Goal: Information Seeking & Learning: Learn about a topic

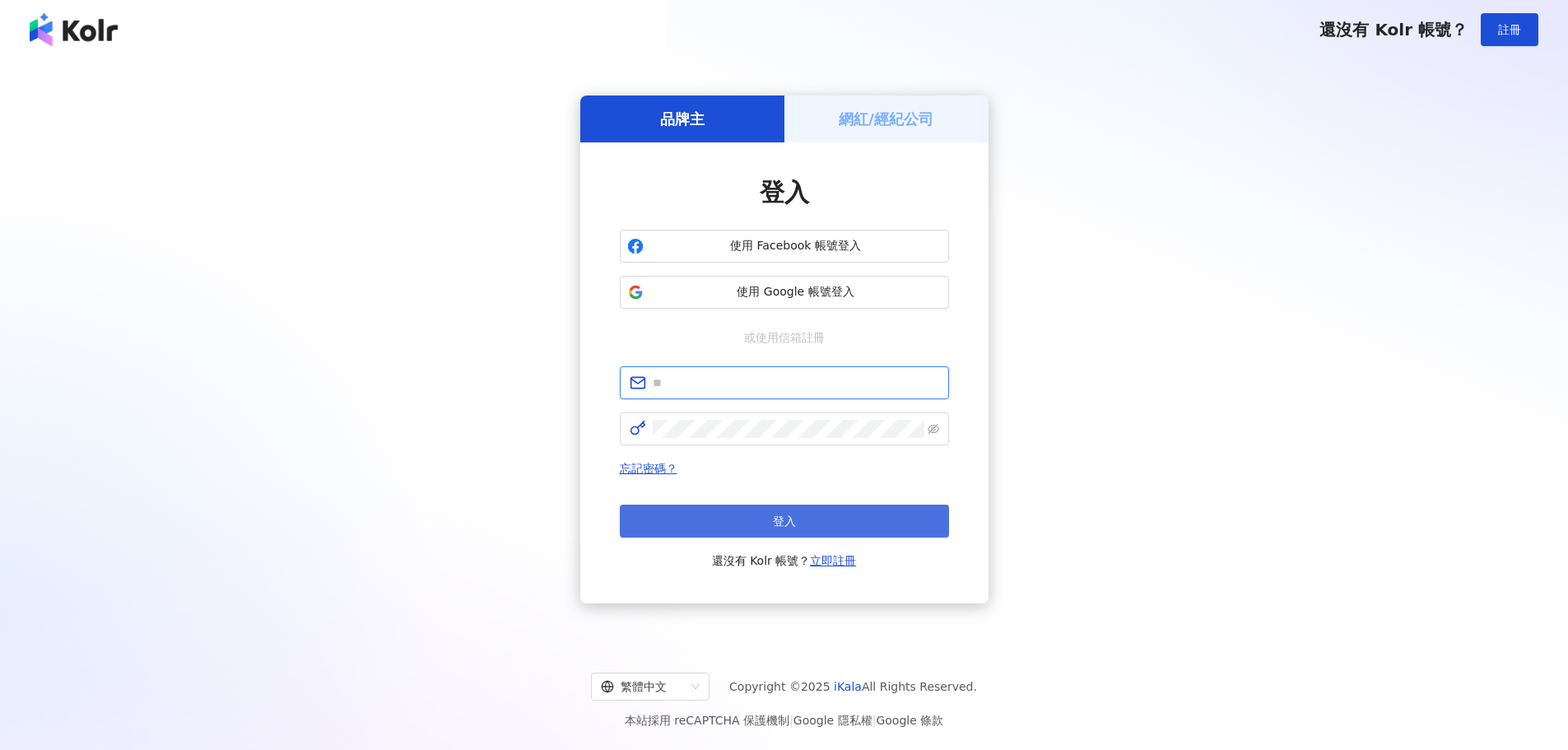
type input "**********"
click at [818, 516] on button "登入" at bounding box center [784, 520] width 330 height 33
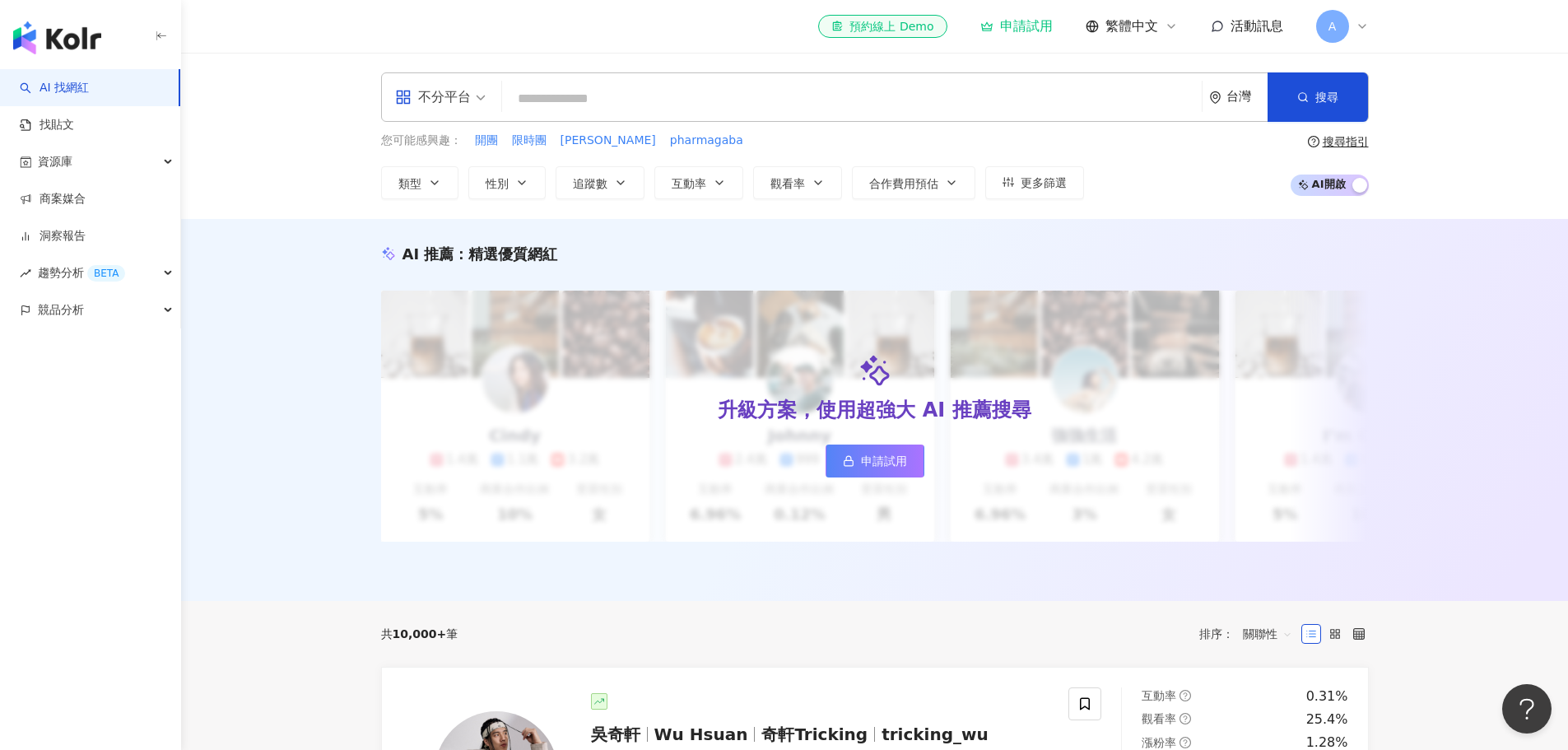
click at [1363, 28] on icon at bounding box center [1362, 26] width 6 height 4
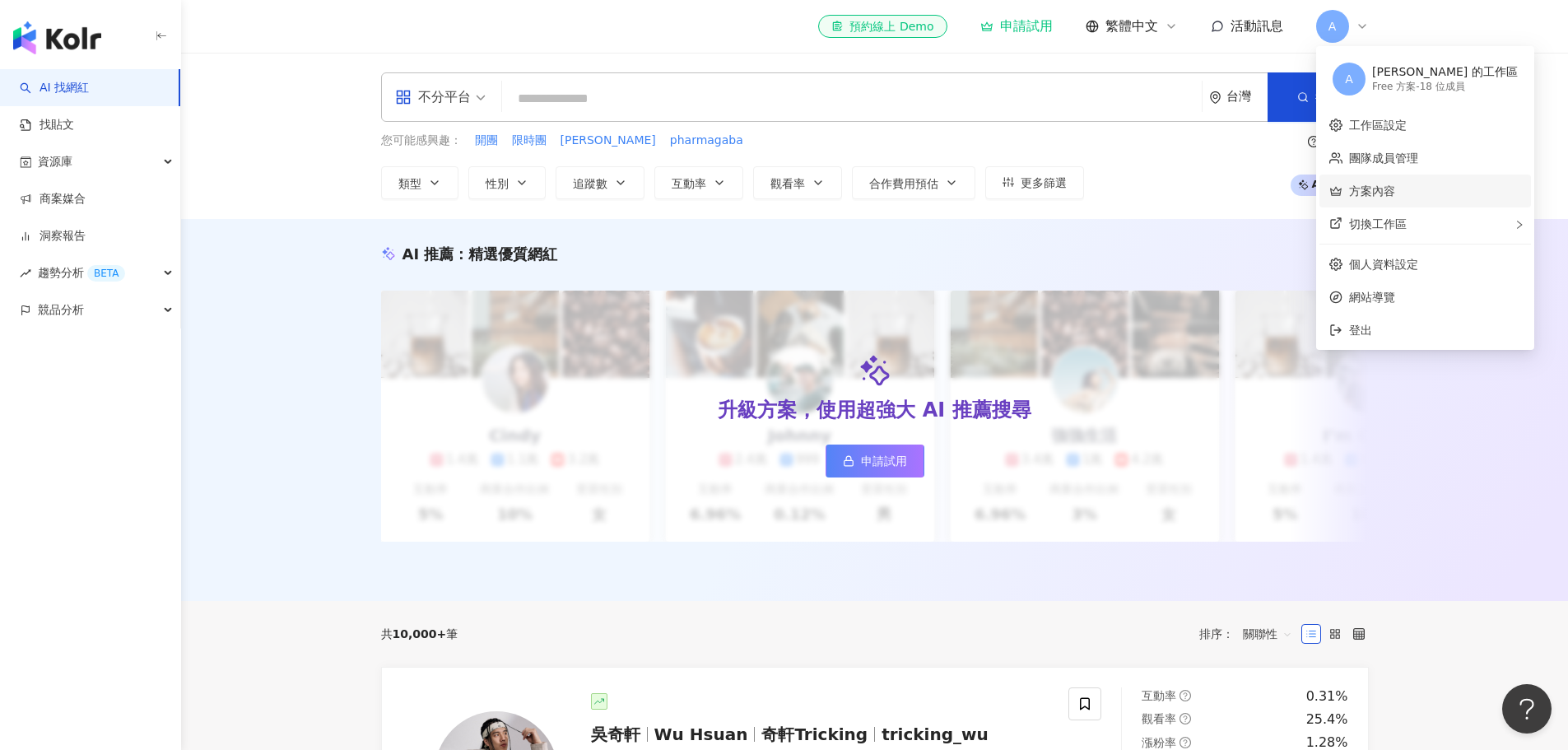
click at [1373, 184] on link "方案內容" at bounding box center [1372, 190] width 46 height 13
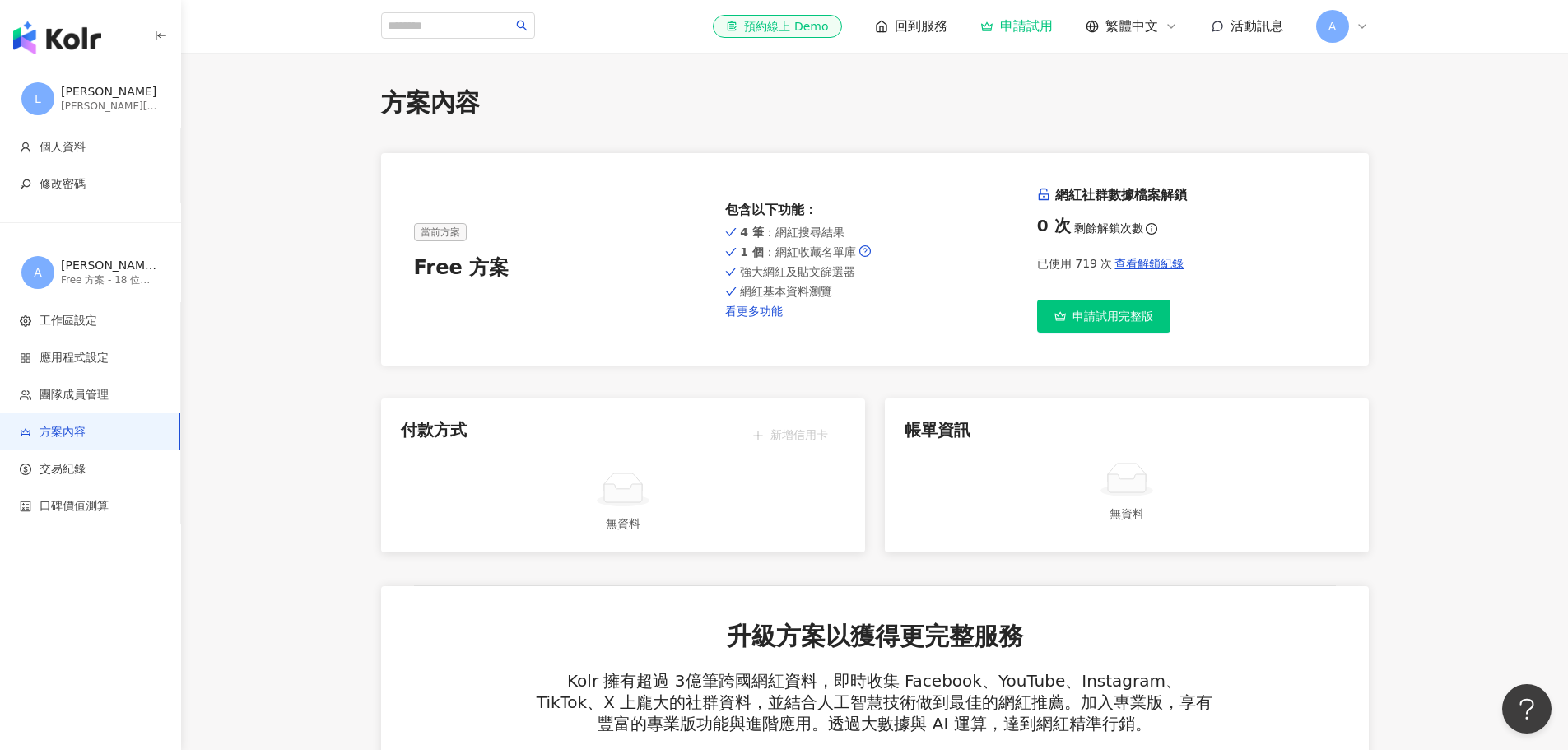
click at [753, 314] on link "看更多功能" at bounding box center [874, 311] width 299 height 13
click at [938, 19] on span "回到服務" at bounding box center [921, 26] width 53 height 19
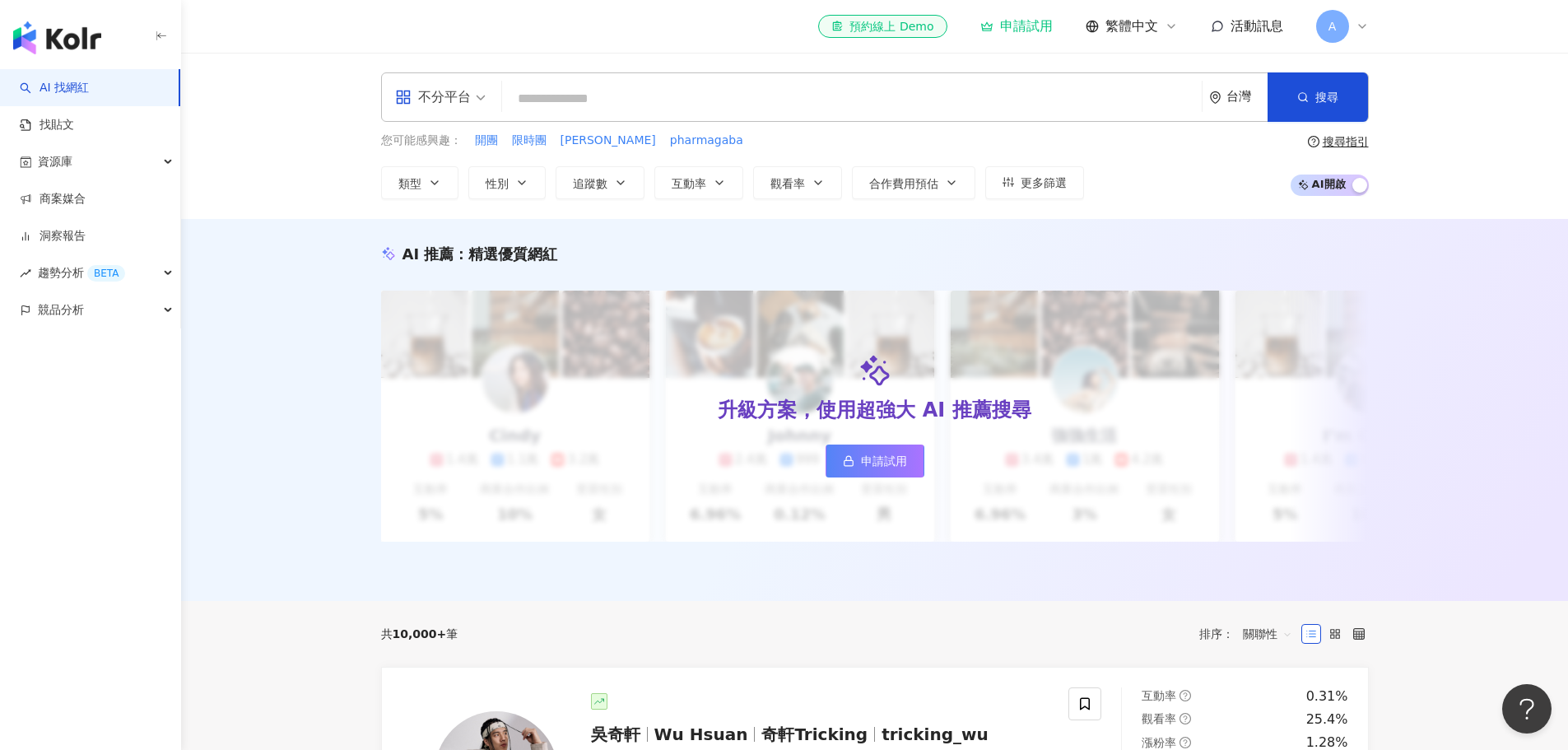
click at [616, 106] on input "search" at bounding box center [851, 98] width 687 height 31
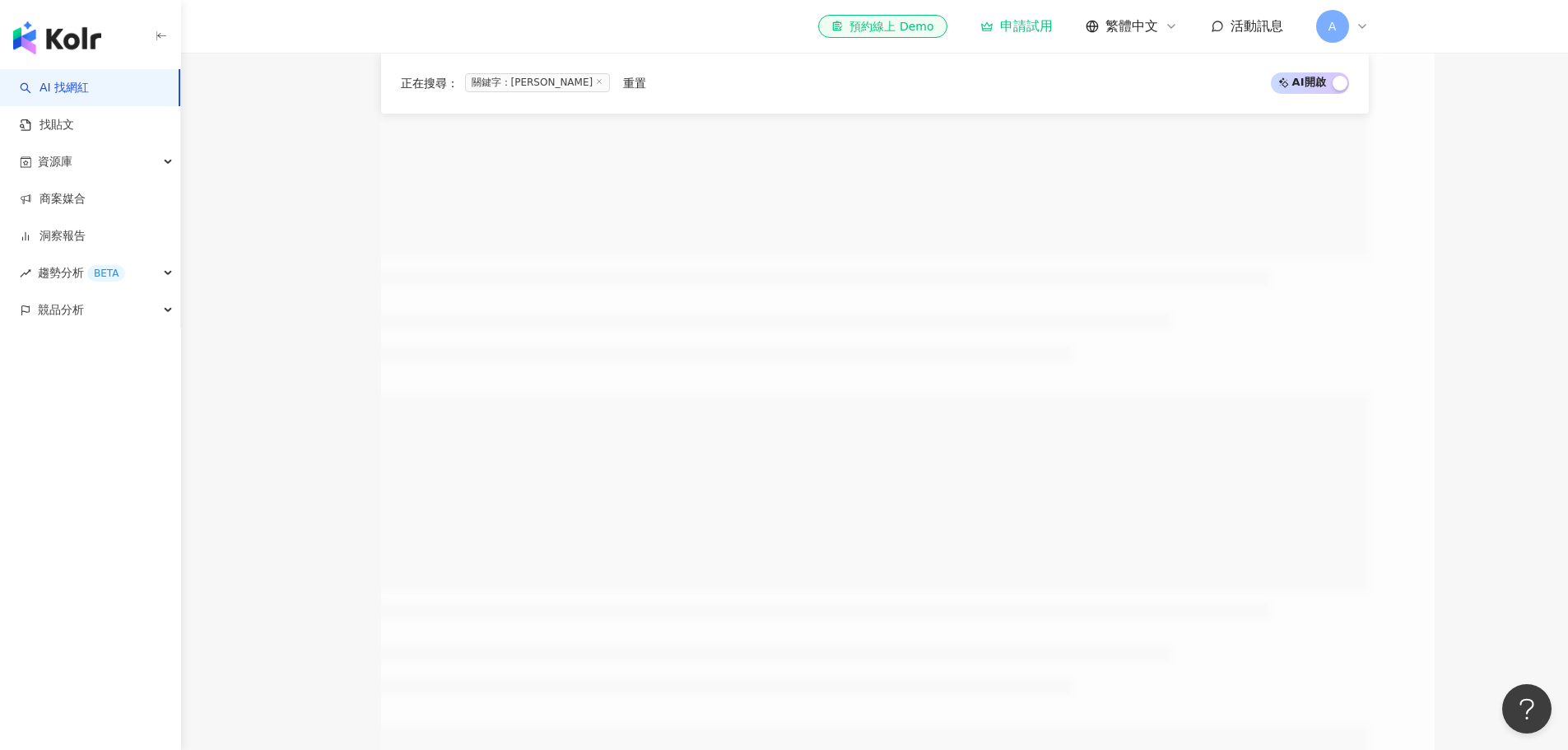
scroll to position [602, 0]
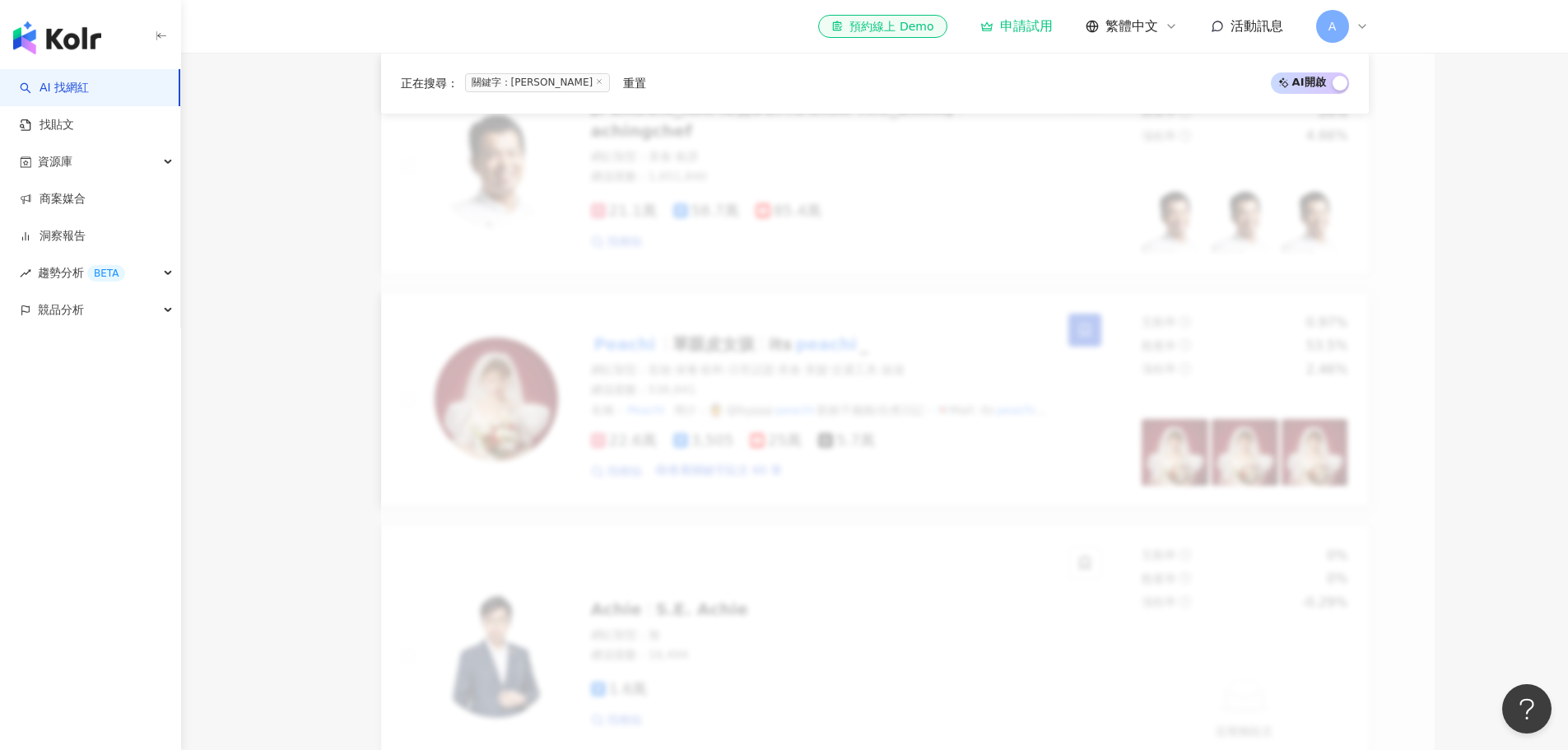
type input "******"
click at [706, 334] on span "單眼皮女孩" at bounding box center [713, 344] width 82 height 19
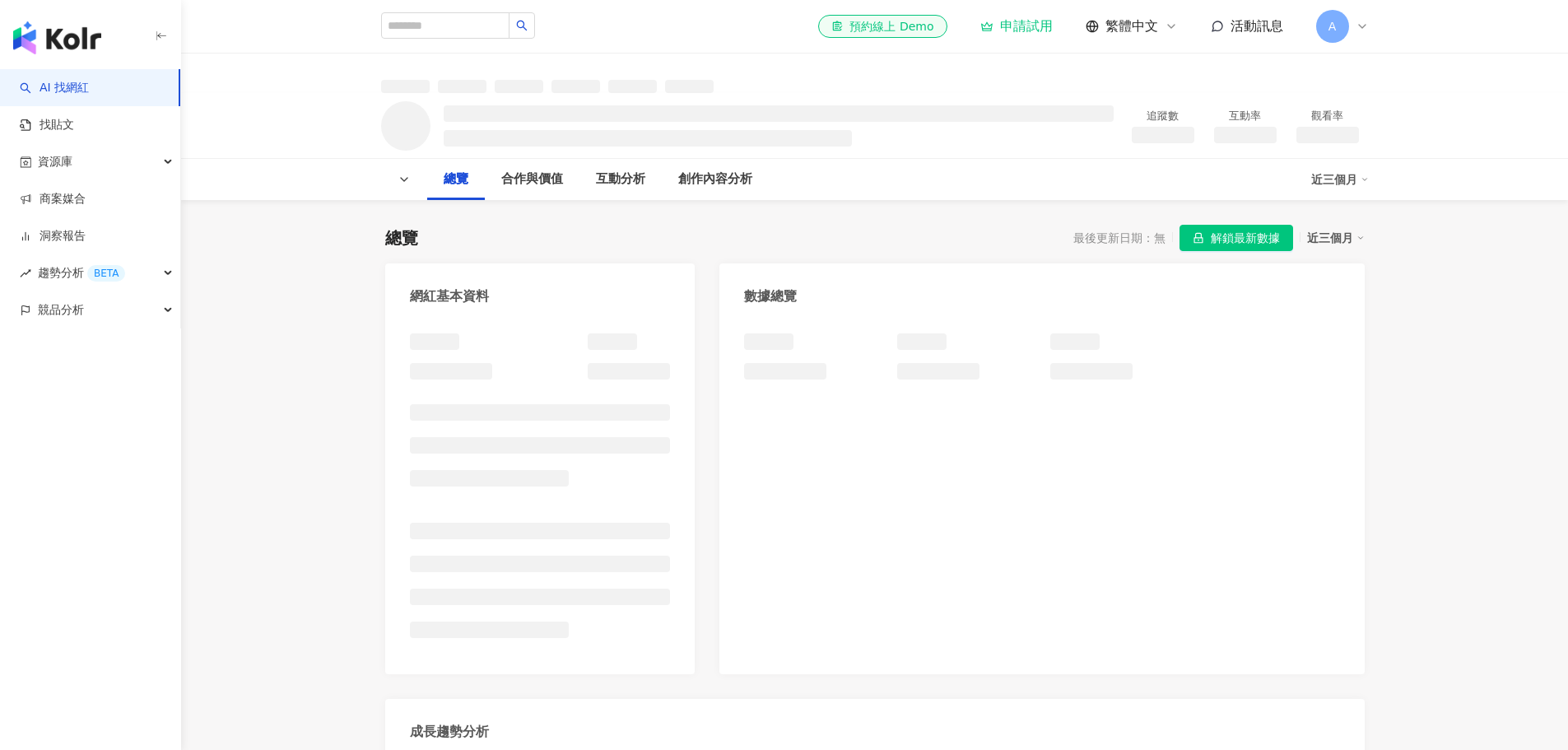
scroll to position [175, 0]
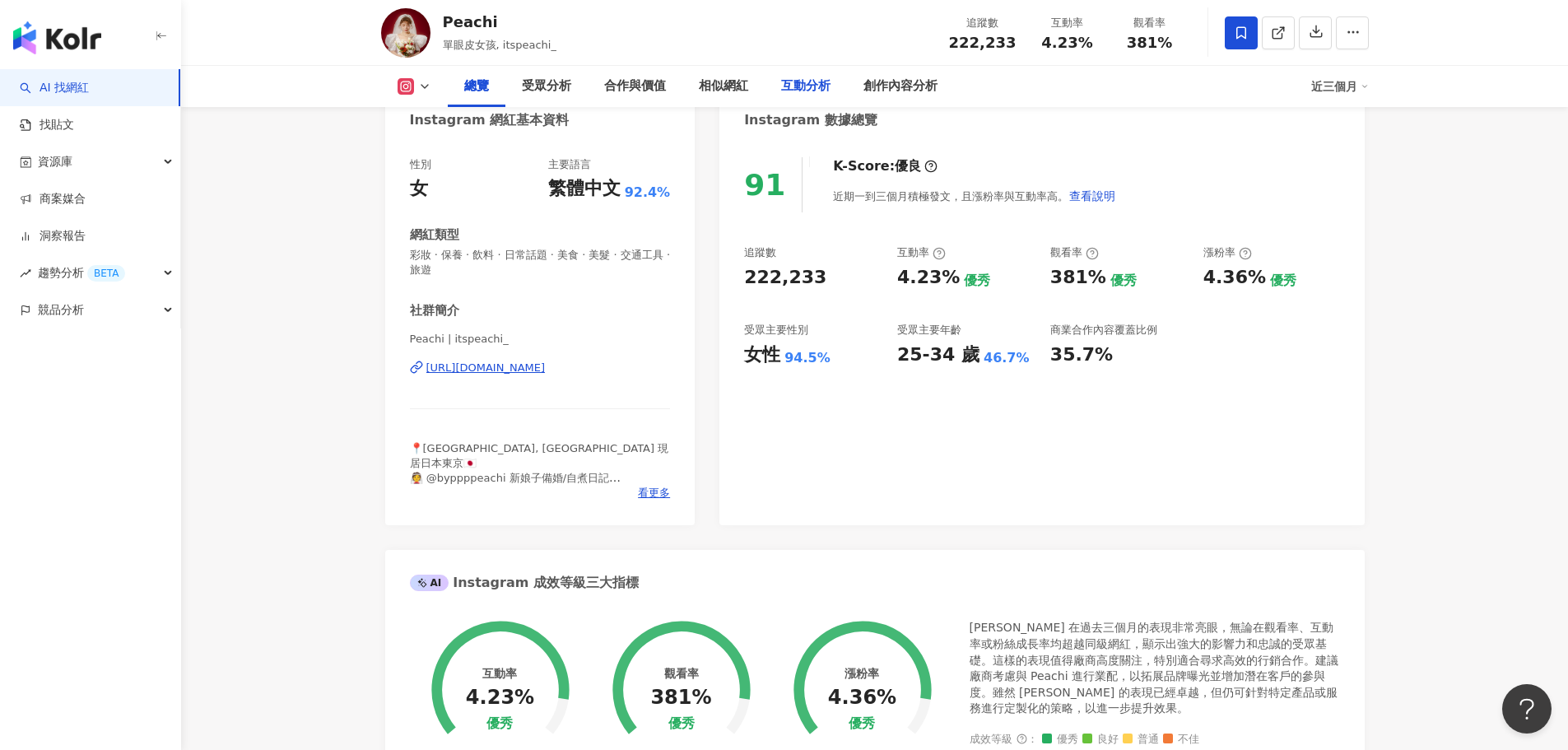
click at [806, 92] on div "互動分析" at bounding box center [806, 86] width 49 height 19
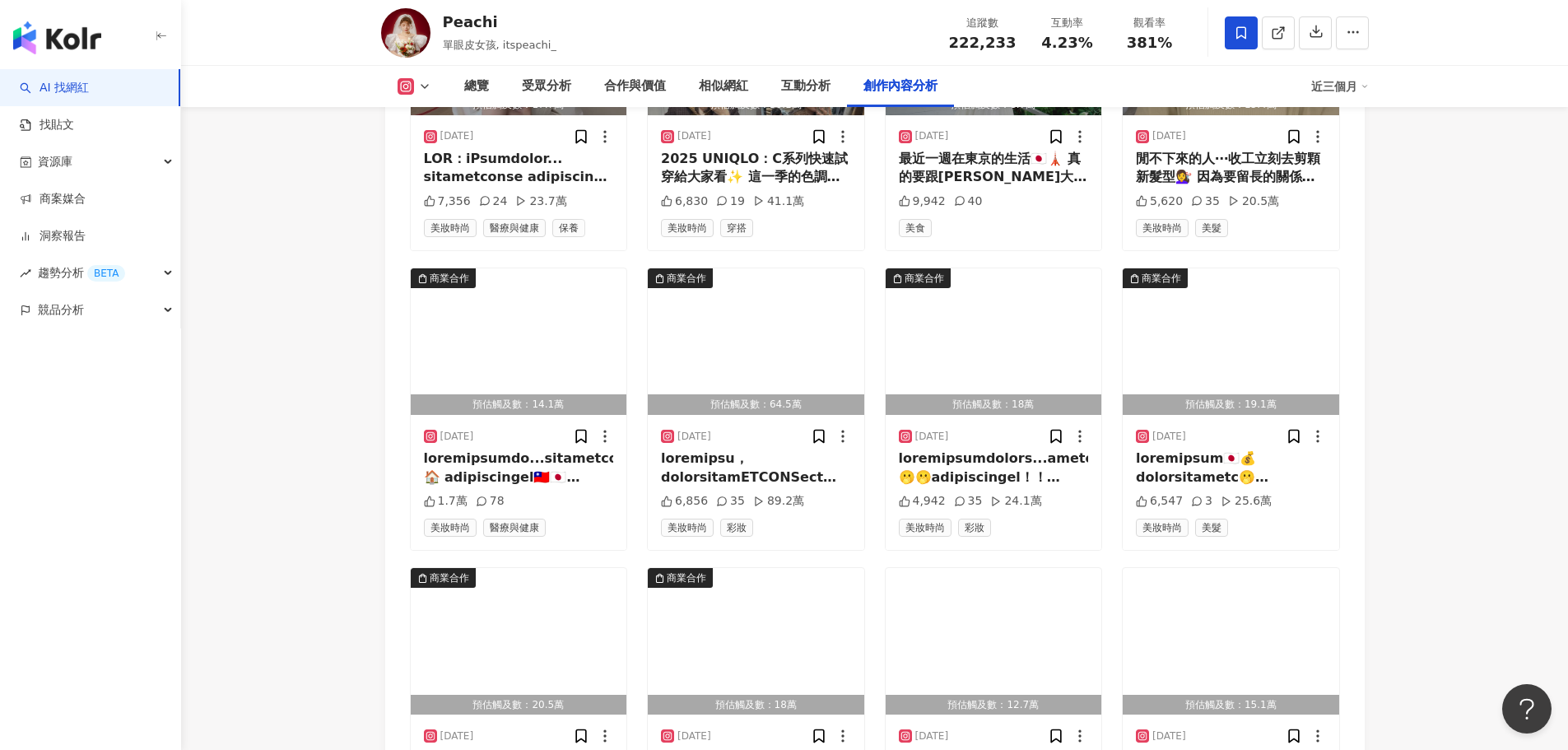
scroll to position [5623, 0]
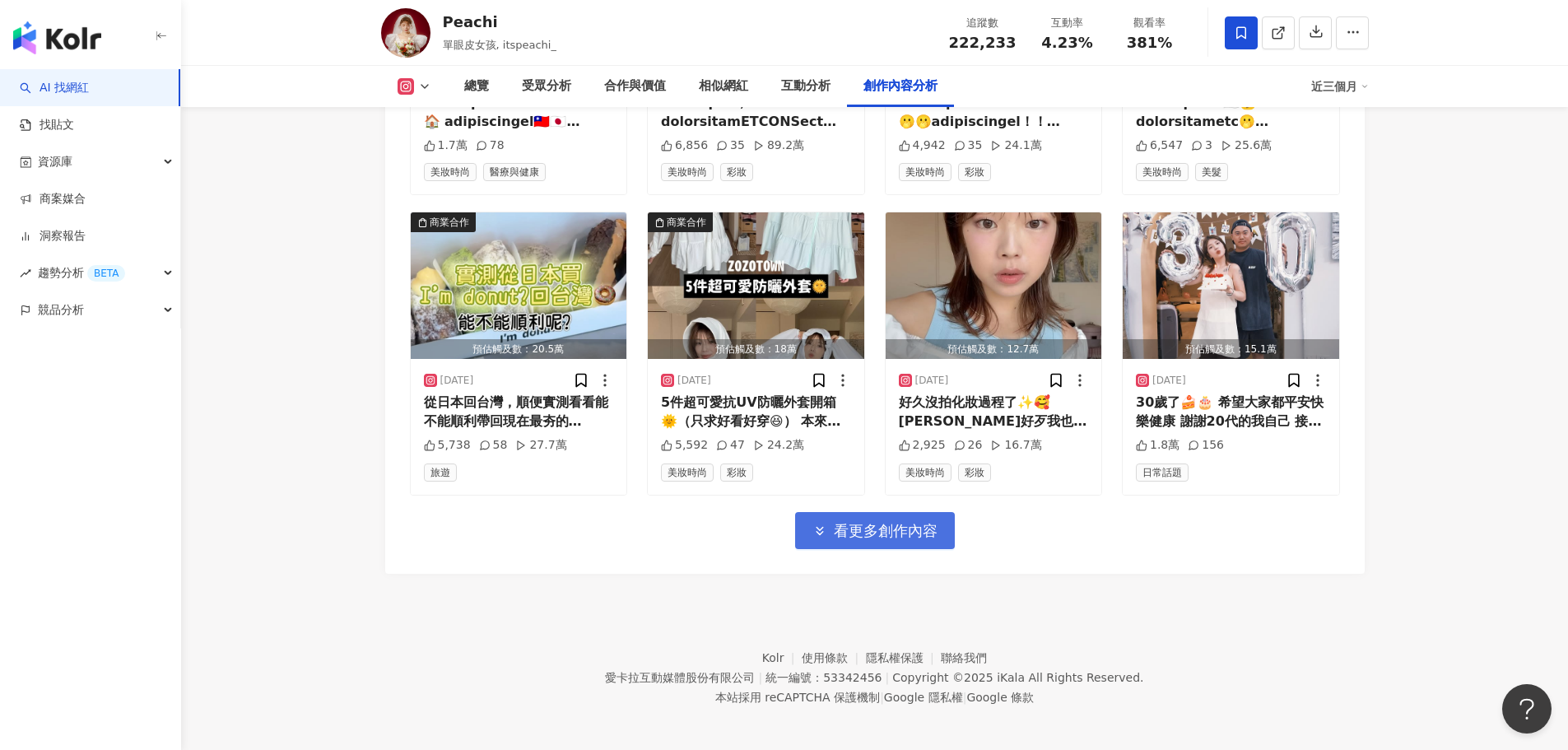
click at [846, 525] on span "看更多創作內容" at bounding box center [886, 531] width 104 height 19
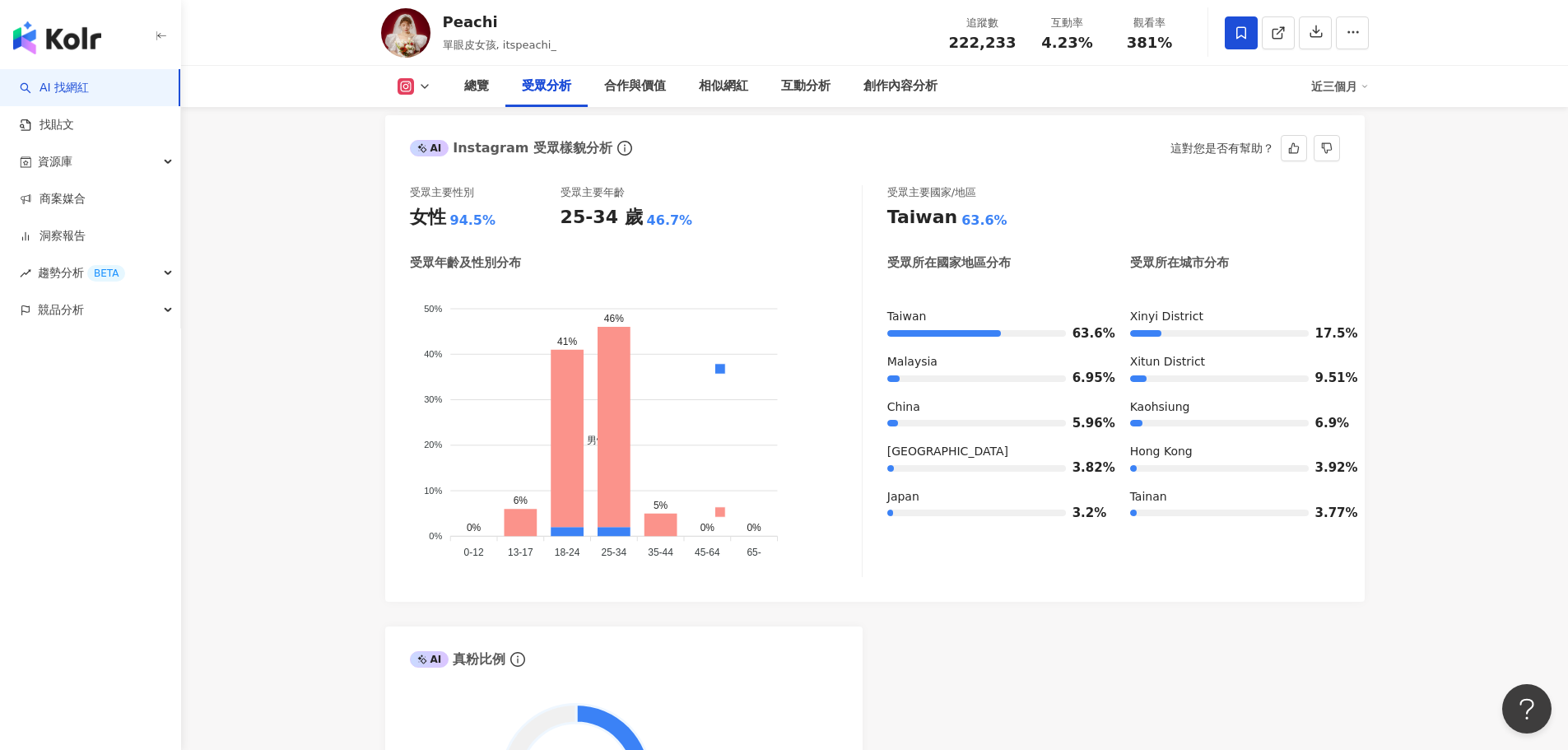
scroll to position [1454, 0]
